Goal: Task Accomplishment & Management: Complete application form

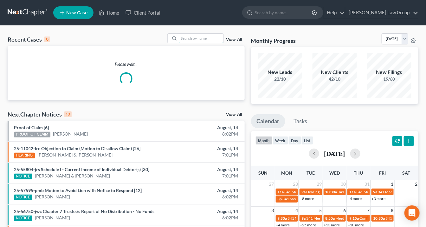
drag, startPoint x: 187, startPoint y: 37, endPoint x: 198, endPoint y: 49, distance: 15.5
click at [188, 38] on input "search" at bounding box center [201, 38] width 44 height 9
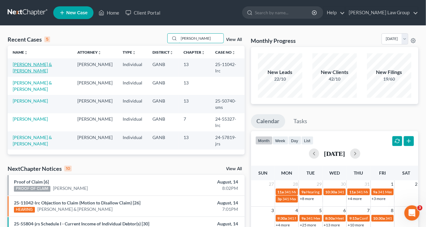
type input "[PERSON_NAME]"
click at [40, 64] on link "[PERSON_NAME] & [PERSON_NAME]" at bounding box center [32, 68] width 39 height 12
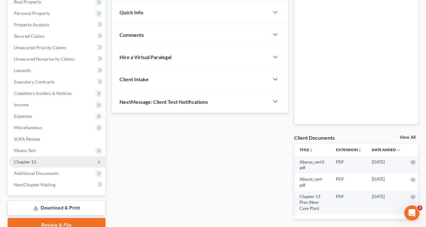
scroll to position [134, 0]
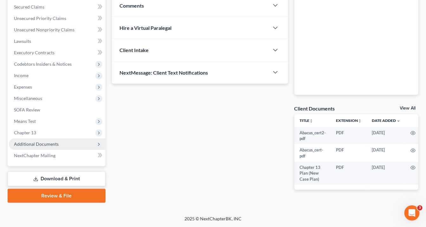
click at [42, 142] on span "Additional Documents" at bounding box center [36, 143] width 45 height 5
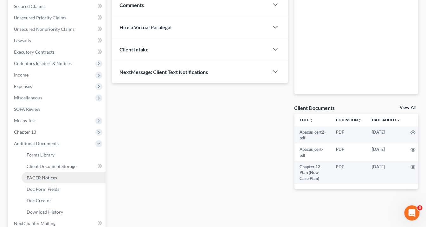
click at [50, 179] on span "PACER Notices" at bounding box center [42, 177] width 30 height 5
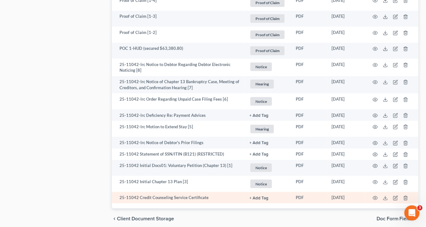
scroll to position [985, 0]
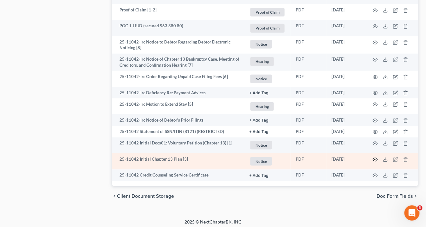
click at [375, 158] on icon "button" at bounding box center [375, 159] width 5 height 3
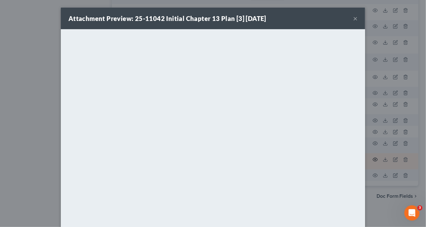
scroll to position [984, 0]
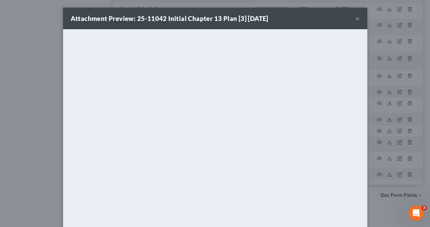
click at [356, 18] on button "×" at bounding box center [357, 19] width 4 height 8
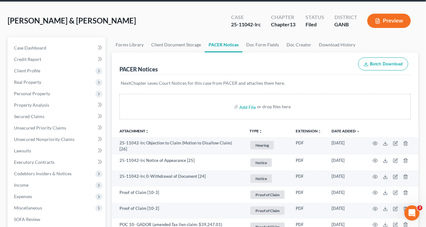
scroll to position [0, 0]
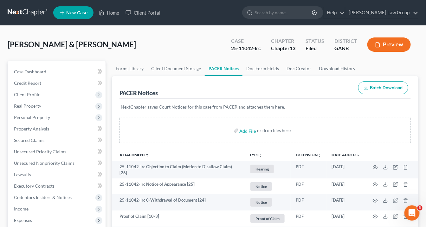
click at [228, 68] on link "PACER Notices" at bounding box center [224, 68] width 38 height 15
click at [215, 68] on link "PACER Notices" at bounding box center [224, 68] width 38 height 15
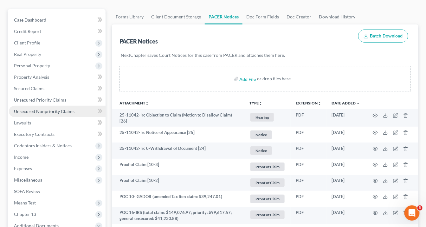
scroll to position [76, 0]
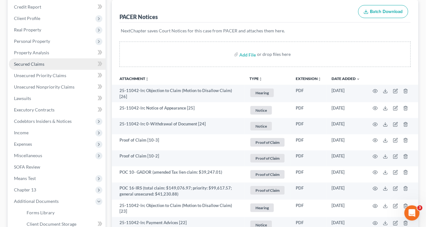
click at [31, 64] on span "Secured Claims" at bounding box center [29, 63] width 30 height 5
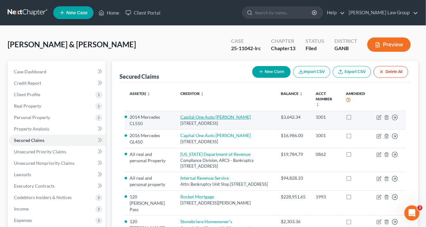
drag, startPoint x: 232, startPoint y: 119, endPoint x: 176, endPoint y: 112, distance: 56.5
click at [175, 111] on td "Capital One Auto [PERSON_NAME] [STREET_ADDRESS]" at bounding box center [225, 120] width 101 height 18
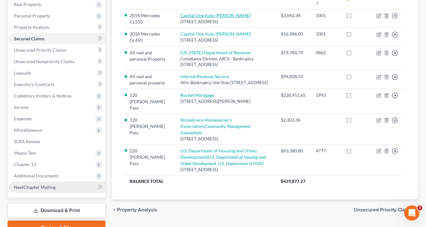
scroll to position [132, 0]
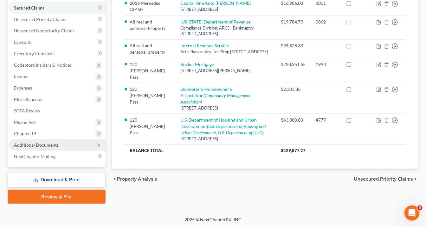
click at [52, 142] on span "Additional Documents" at bounding box center [36, 144] width 45 height 5
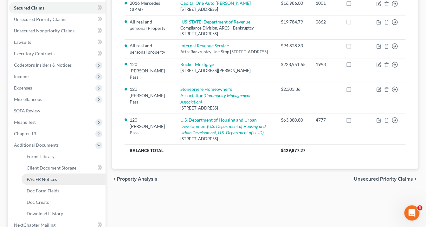
click at [52, 177] on span "PACER Notices" at bounding box center [42, 178] width 30 height 5
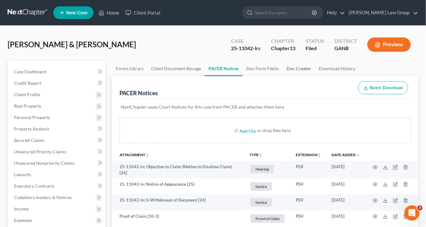
click at [298, 68] on link "Doc Creator" at bounding box center [299, 68] width 32 height 15
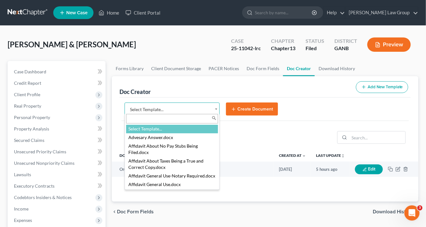
click at [217, 107] on body "Home New Case Client Portal [PERSON_NAME] Law Group [EMAIL_ADDRESS][DOMAIN_NAME…" at bounding box center [213, 214] width 426 height 428
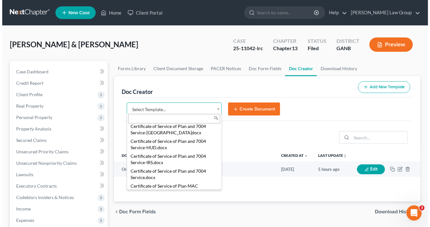
scroll to position [279, 0]
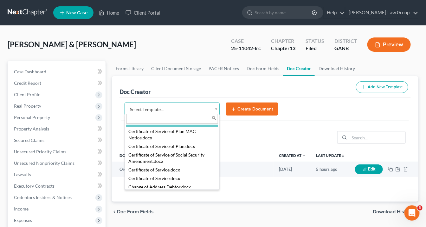
select select "111540"
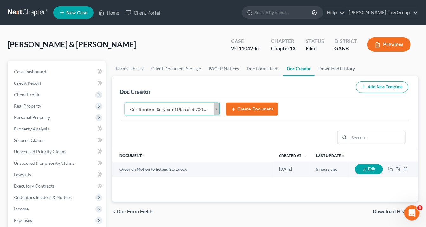
click at [256, 108] on button "Create Document" at bounding box center [252, 108] width 52 height 13
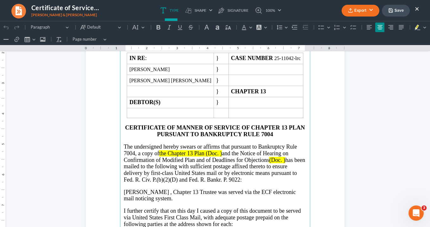
scroll to position [101, 0]
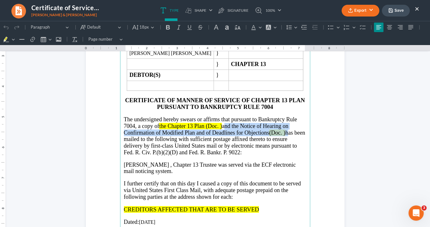
drag, startPoint x: 287, startPoint y: 131, endPoint x: 224, endPoint y: 120, distance: 63.7
click at [223, 120] on p "The undersigned hereby swears or affirms that pursuant to Bankruptcy Rule 7004,…" at bounding box center [215, 135] width 183 height 39
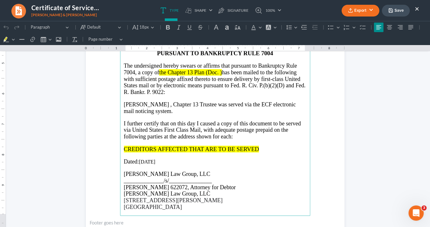
scroll to position [178, 0]
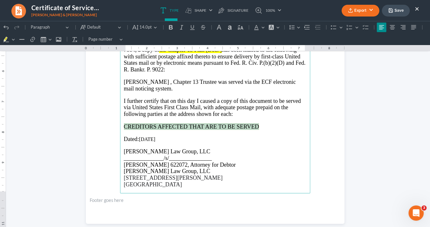
drag, startPoint x: 216, startPoint y: 123, endPoint x: 123, endPoint y: 122, distance: 93.2
click at [120, 122] on main "IN THE UNITED STATES BANKRUPTCY COURT NORTHERN DISTRICT OF [US_STATE] NEWNAN DI…" at bounding box center [215, 56] width 190 height 274
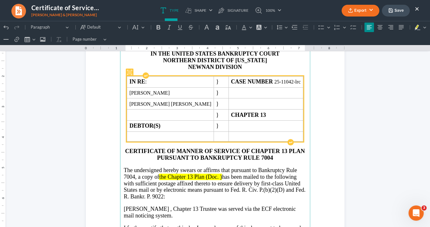
scroll to position [0, 0]
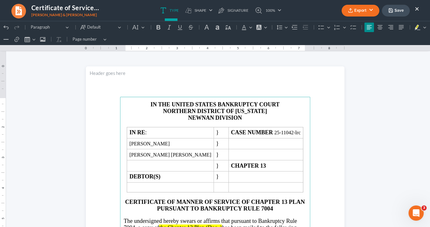
click at [359, 10] on button "Export" at bounding box center [361, 11] width 38 height 12
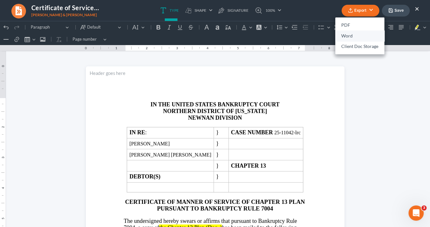
click at [352, 35] on link "Word" at bounding box center [359, 35] width 49 height 11
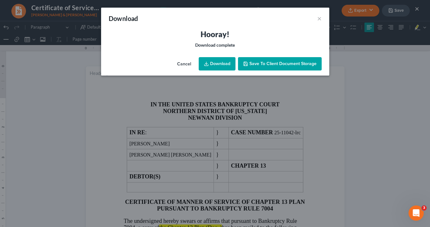
click at [211, 62] on link "Download" at bounding box center [217, 63] width 37 height 13
click at [225, 61] on link "Download" at bounding box center [217, 63] width 37 height 13
click at [215, 63] on link "Download" at bounding box center [217, 63] width 37 height 13
click at [223, 62] on link "Download" at bounding box center [217, 63] width 37 height 13
click at [319, 18] on button "×" at bounding box center [319, 19] width 4 height 8
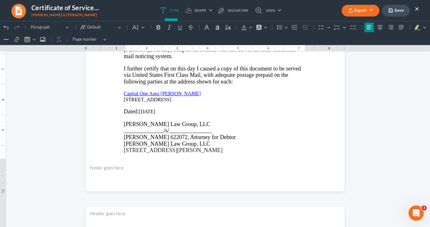
scroll to position [178, 0]
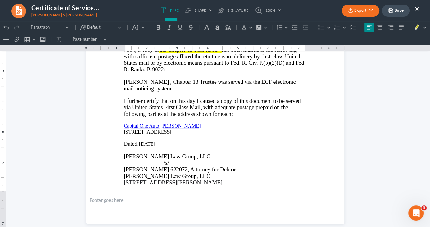
click at [418, 8] on button "×" at bounding box center [417, 9] width 4 height 8
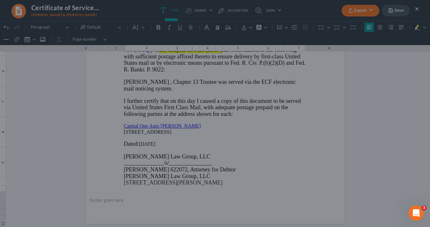
click at [416, 9] on div at bounding box center [215, 113] width 430 height 227
click at [415, 9] on div at bounding box center [215, 113] width 430 height 227
drag, startPoint x: 290, startPoint y: 99, endPoint x: 427, endPoint y: 69, distance: 139.7
click at [298, 99] on div at bounding box center [215, 113] width 430 height 227
click at [417, 8] on div at bounding box center [215, 113] width 430 height 227
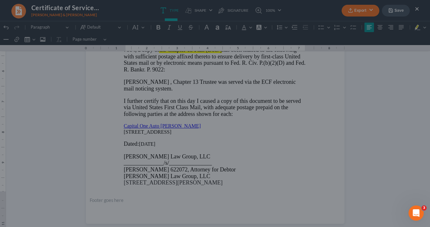
click at [281, 209] on div at bounding box center [215, 113] width 430 height 227
drag, startPoint x: 275, startPoint y: 58, endPoint x: 203, endPoint y: 111, distance: 89.8
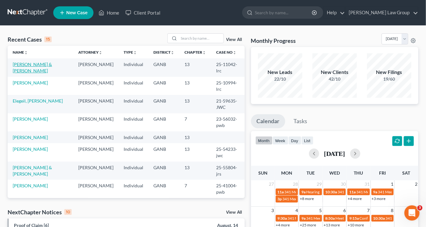
click at [34, 64] on link "Butler, Robert & Freda" at bounding box center [32, 68] width 39 height 12
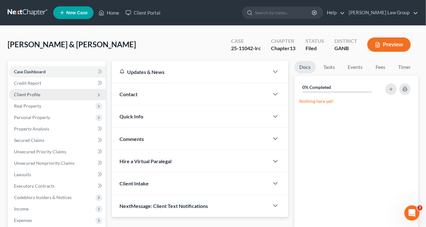
click at [40, 92] on span "Client Profile" at bounding box center [57, 94] width 97 height 11
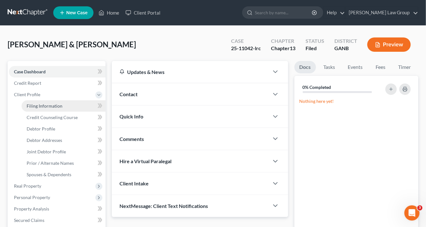
click at [49, 106] on span "Filing Information" at bounding box center [45, 105] width 36 height 5
select select "1"
select select "3"
select select "19"
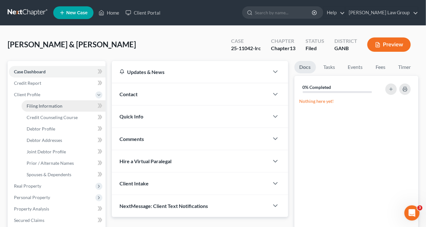
select select "0"
select select "10"
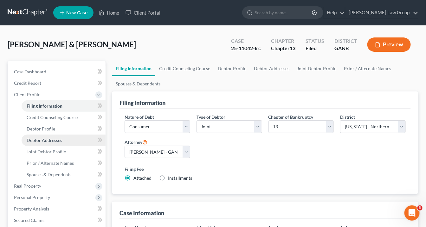
click at [48, 139] on span "Debtor Addresses" at bounding box center [45, 139] width 36 height 5
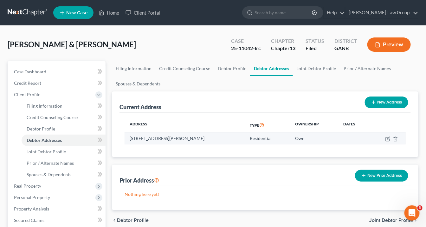
drag, startPoint x: 220, startPoint y: 136, endPoint x: 129, endPoint y: 136, distance: 90.7
click at [129, 136] on td "120 Fawn Brook Pass, Fayetteville, GA 30215" at bounding box center [185, 138] width 120 height 12
copy td "120 Fawn Brook Pass, Fayetteville, GA 30215"
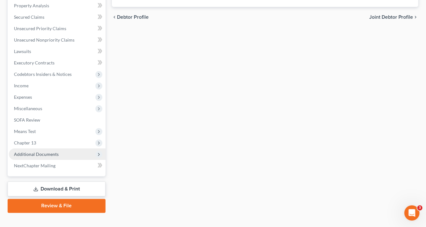
click at [58, 153] on span "Additional Documents" at bounding box center [57, 153] width 97 height 11
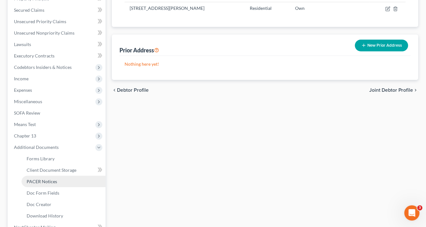
scroll to position [123, 0]
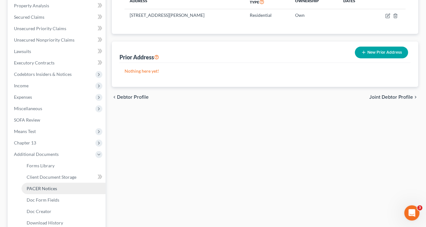
click at [61, 186] on link "PACER Notices" at bounding box center [64, 188] width 84 height 11
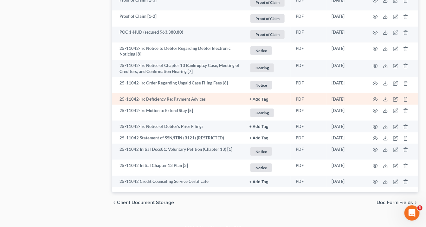
scroll to position [985, 0]
